Goal: Task Accomplishment & Management: Manage account settings

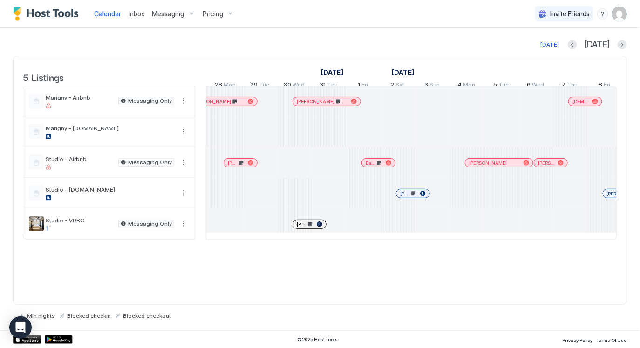
click at [308, 106] on div "[PERSON_NAME]" at bounding box center [326, 101] width 67 height 8
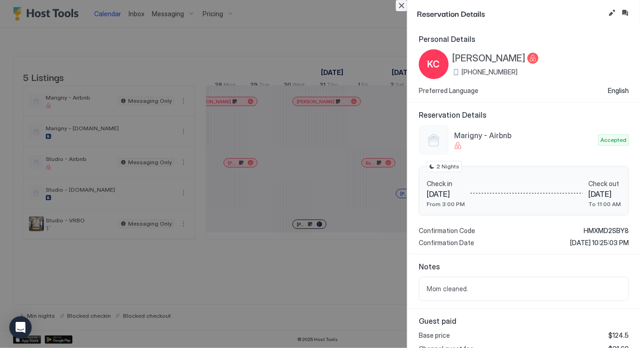
click at [402, 7] on button "Close" at bounding box center [401, 5] width 11 height 11
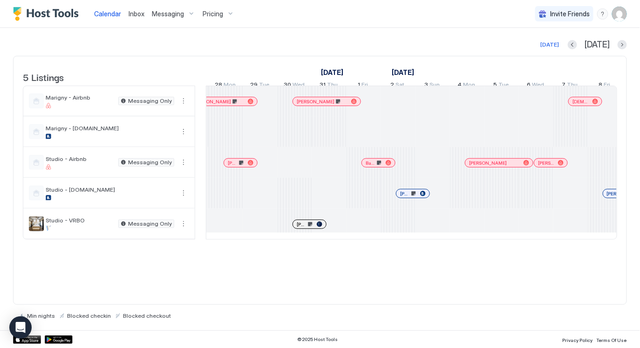
scroll to position [0, 674]
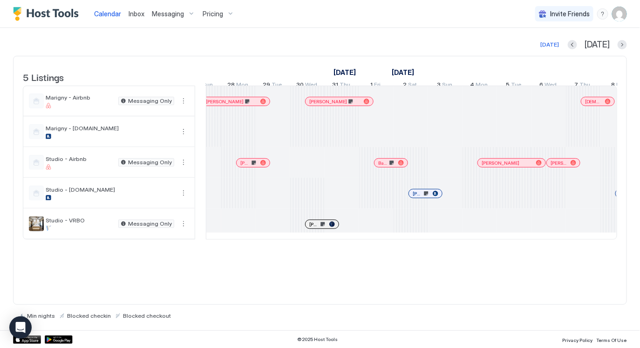
click at [242, 105] on div at bounding box center [241, 101] width 7 height 7
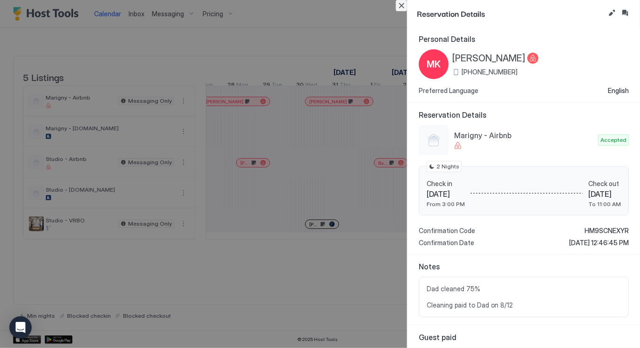
click at [399, 5] on button "Close" at bounding box center [401, 5] width 11 height 11
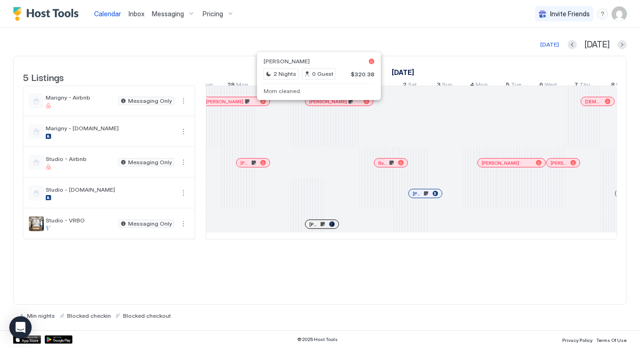
click at [316, 105] on div at bounding box center [315, 101] width 7 height 7
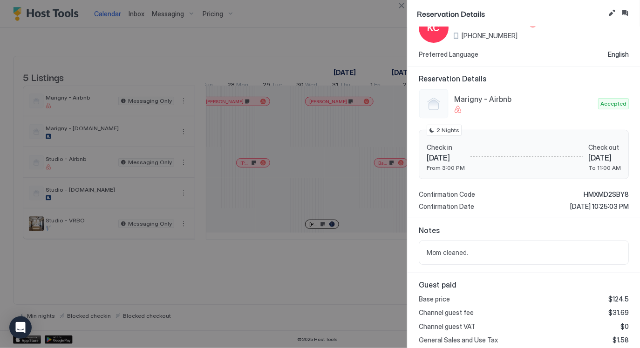
scroll to position [39, 0]
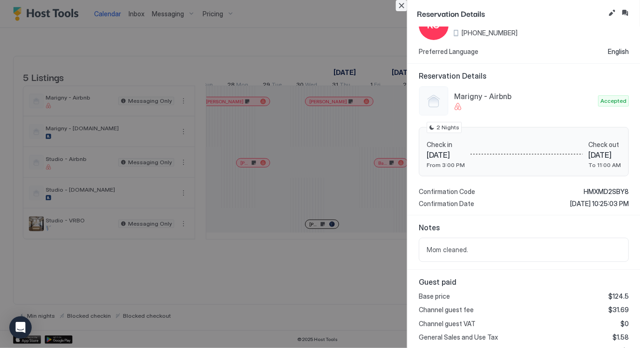
click at [402, 6] on button "Close" at bounding box center [401, 5] width 11 height 11
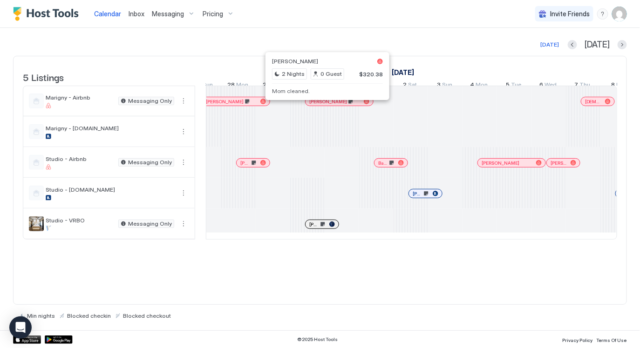
click at [324, 105] on div at bounding box center [323, 101] width 7 height 7
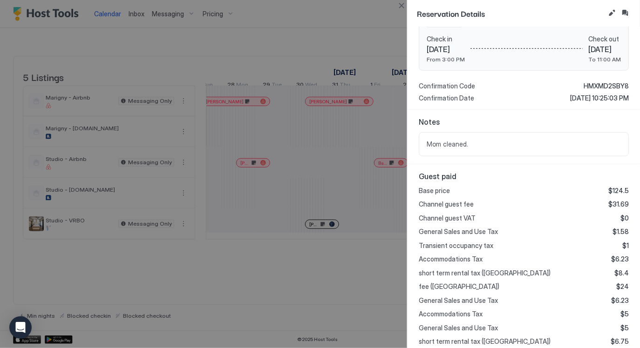
scroll to position [272, 0]
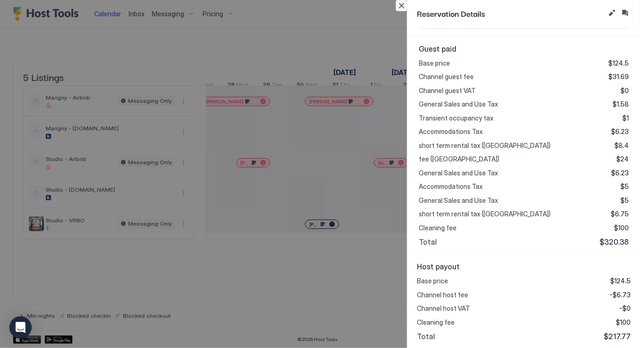
click at [404, 3] on button "Close" at bounding box center [401, 5] width 11 height 11
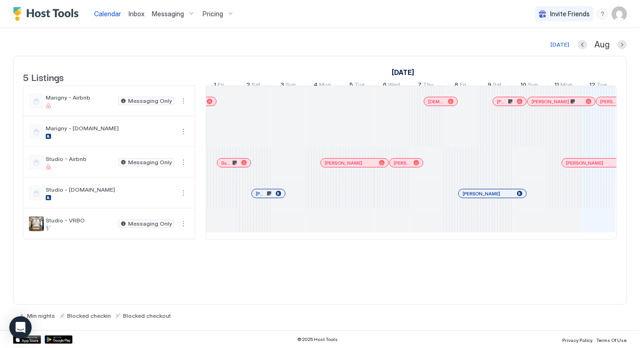
scroll to position [0, 711]
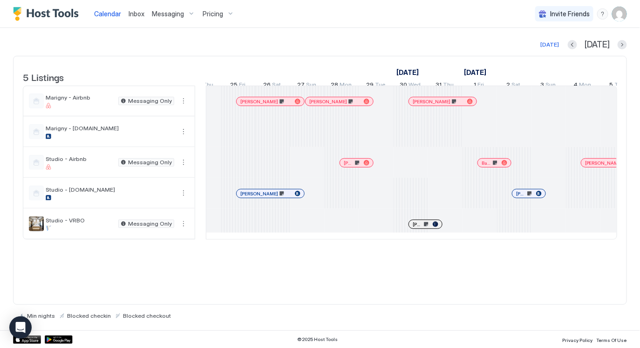
click at [428, 105] on div at bounding box center [428, 101] width 7 height 7
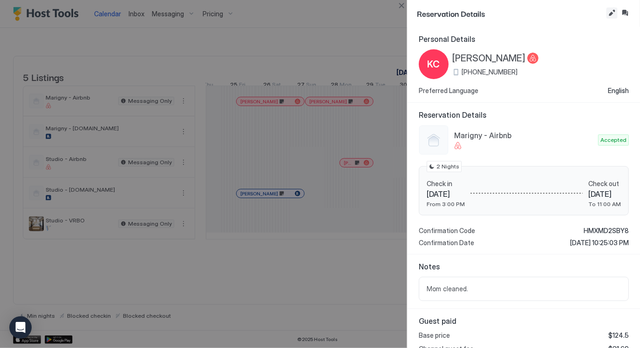
click at [613, 14] on button "Edit reservation" at bounding box center [611, 12] width 11 height 11
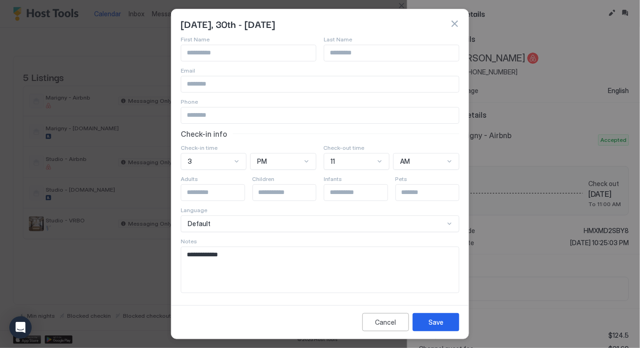
click at [308, 260] on textarea "**********" at bounding box center [319, 270] width 277 height 46
type textarea "**********"
click at [452, 318] on button "Save" at bounding box center [435, 322] width 47 height 18
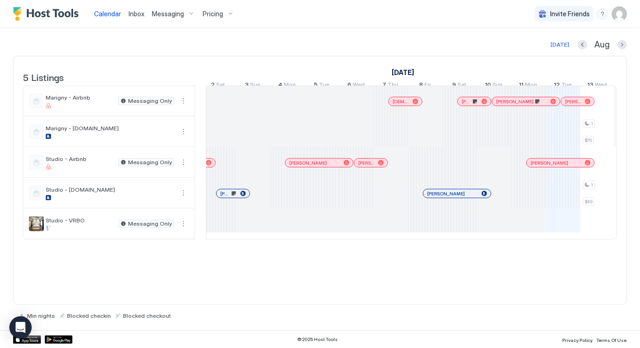
click at [404, 105] on div at bounding box center [403, 101] width 7 height 7
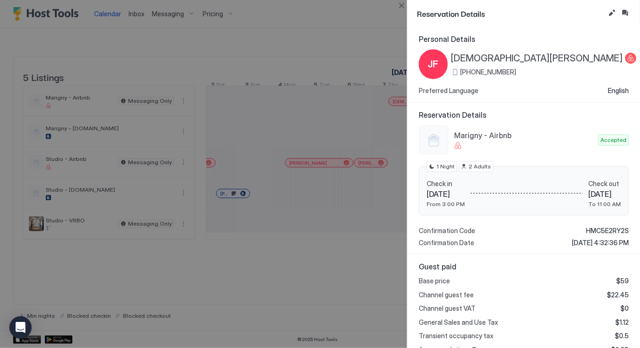
click at [608, 13] on button "Edit reservation" at bounding box center [611, 12] width 11 height 11
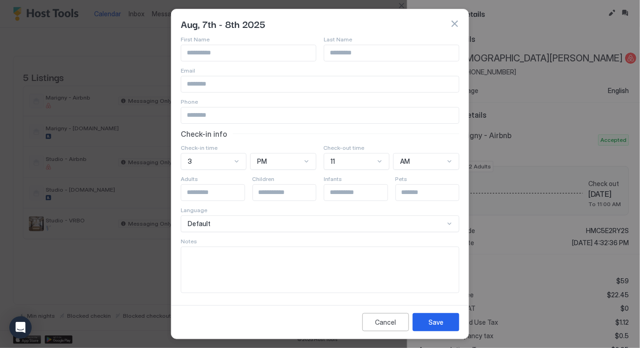
click at [279, 274] on textarea "Input Field" at bounding box center [319, 270] width 277 height 46
type textarea "**********"
click at [435, 316] on button "Save" at bounding box center [435, 322] width 47 height 18
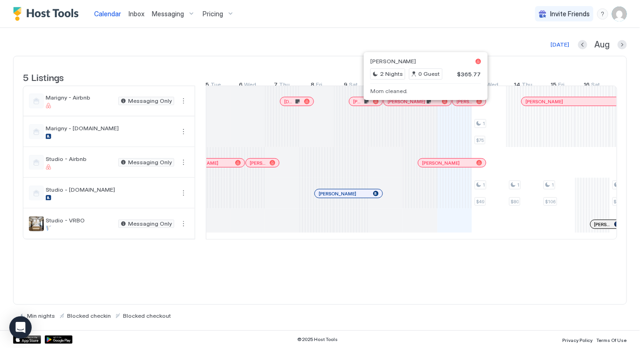
click at [422, 105] on div at bounding box center [421, 101] width 7 height 7
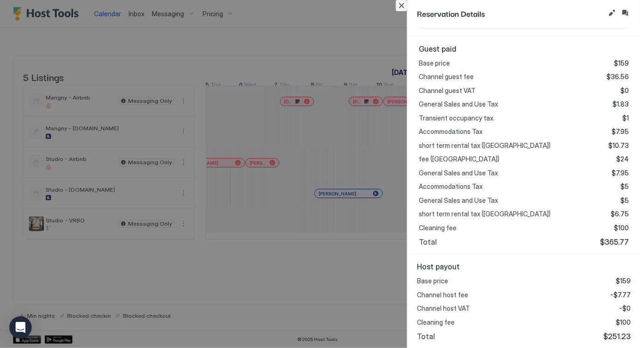
click at [400, 8] on button "Close" at bounding box center [401, 5] width 11 height 11
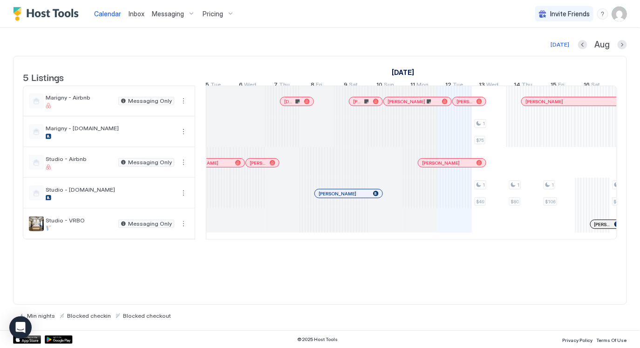
click at [365, 105] on div at bounding box center [366, 101] width 7 height 7
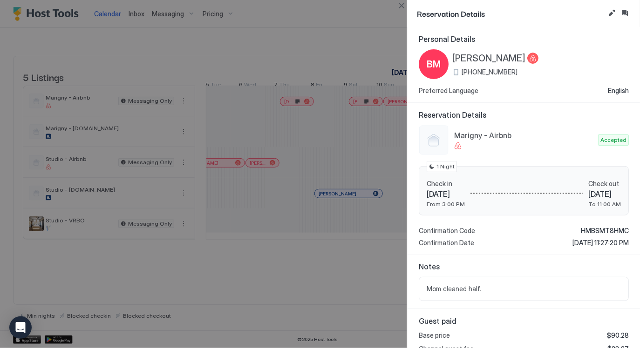
scroll to position [272, 0]
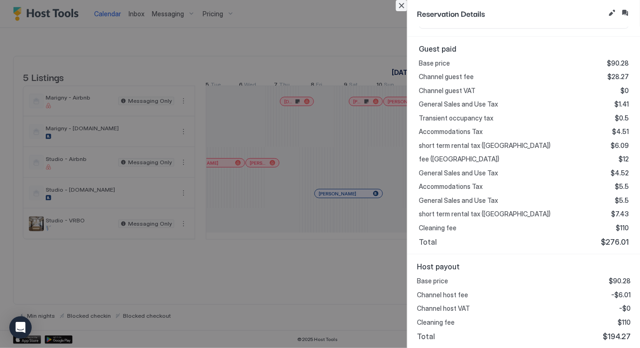
click at [403, 8] on button "Close" at bounding box center [401, 5] width 11 height 11
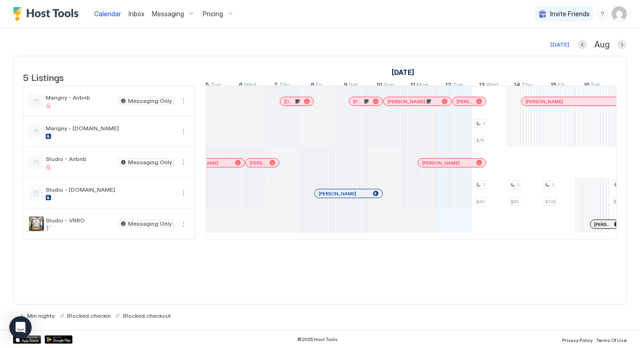
click at [461, 105] on div at bounding box center [461, 101] width 7 height 7
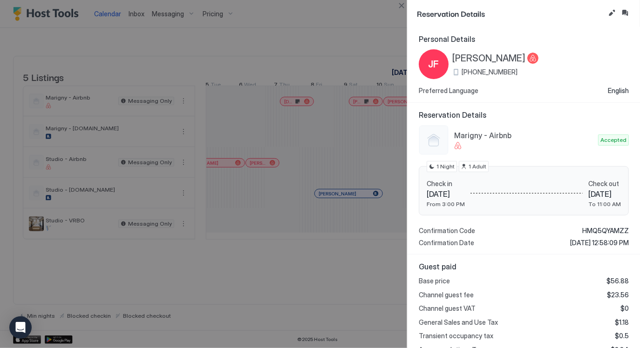
scroll to position [218, 0]
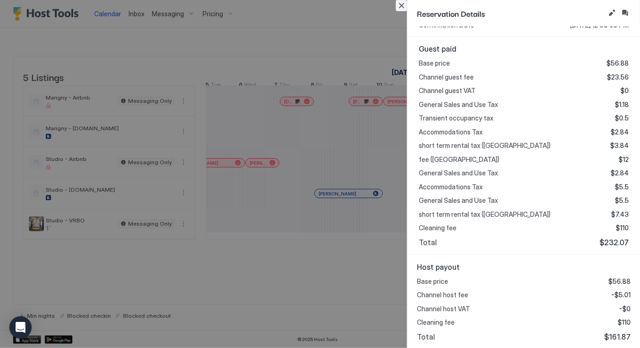
click at [402, 5] on button "Close" at bounding box center [401, 5] width 11 height 11
